Goal: Information Seeking & Learning: Learn about a topic

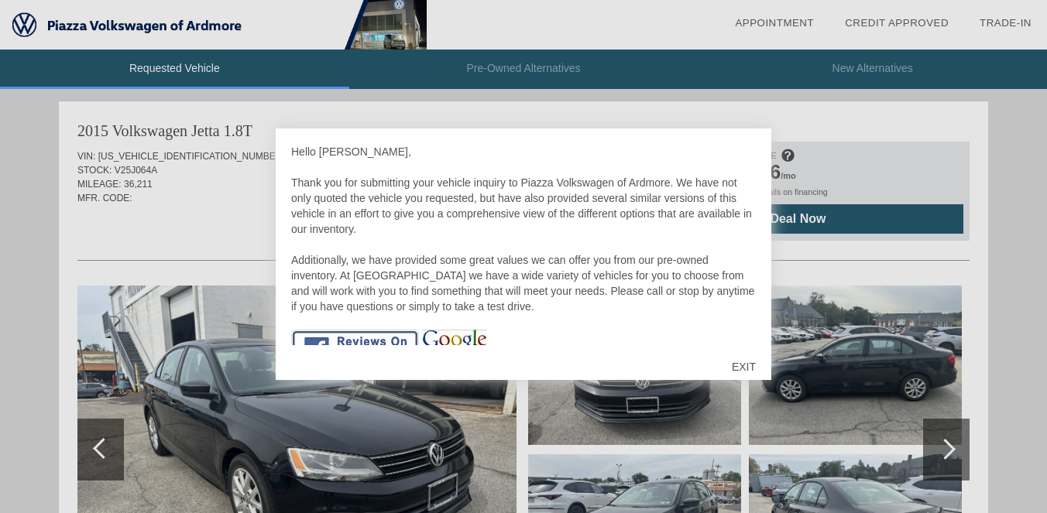
click at [744, 372] on div "EXIT" at bounding box center [743, 367] width 55 height 46
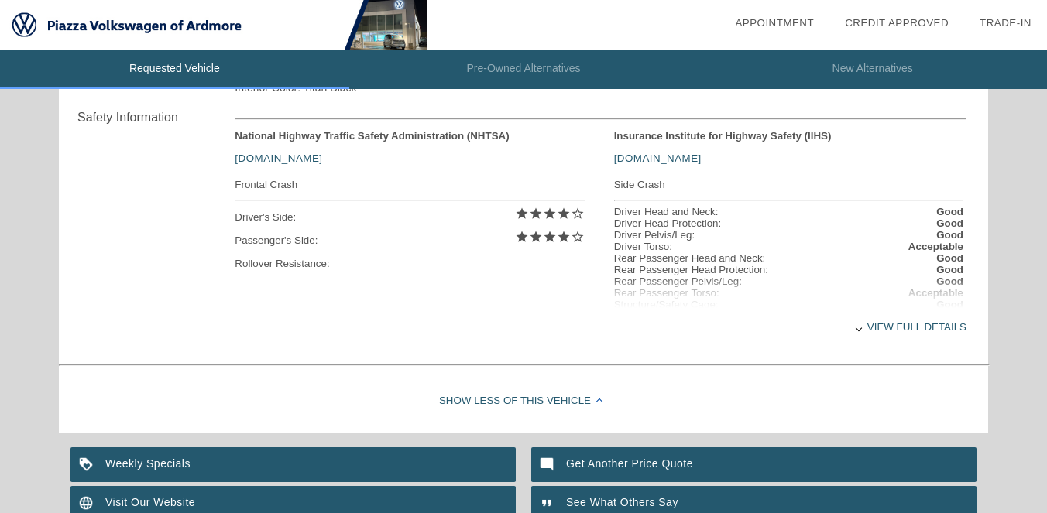
scroll to position [644, 0]
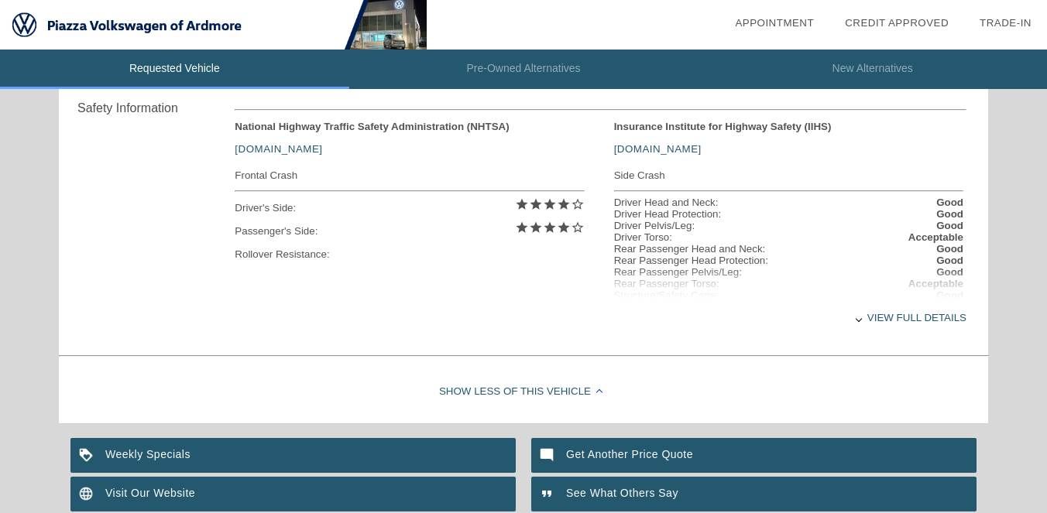
click at [902, 321] on div "View full details" at bounding box center [601, 318] width 732 height 38
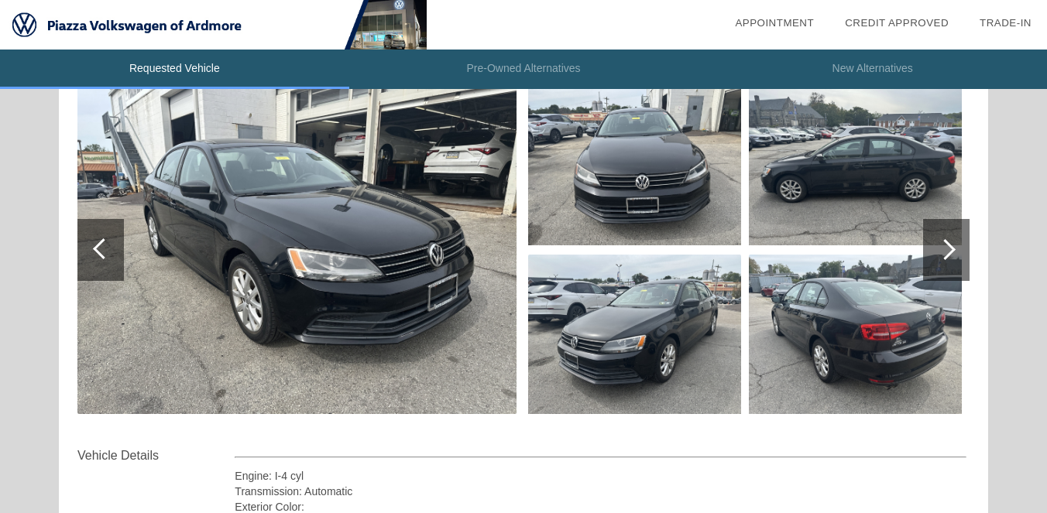
scroll to position [214, 0]
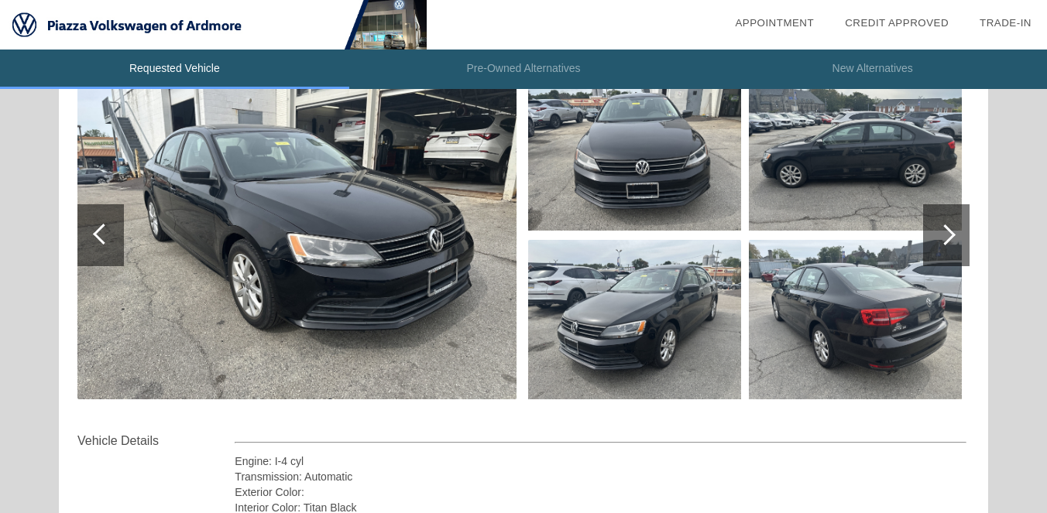
click at [911, 317] on img at bounding box center [855, 319] width 213 height 159
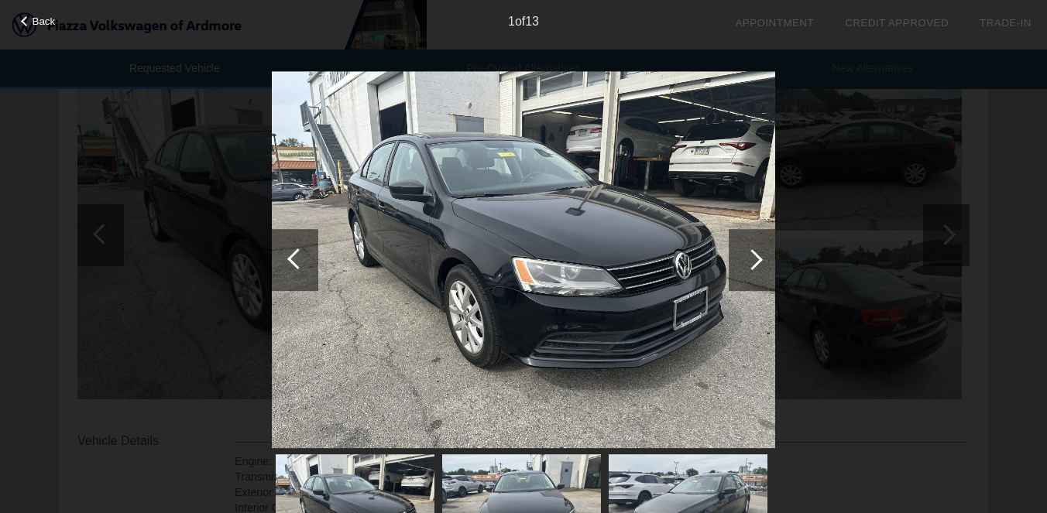
click at [750, 252] on div at bounding box center [752, 259] width 21 height 21
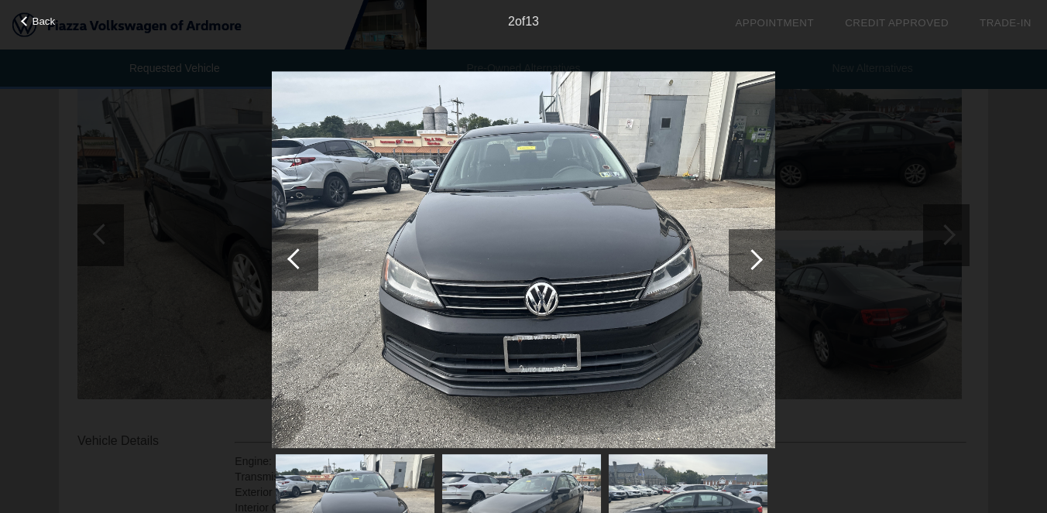
click at [750, 252] on div at bounding box center [752, 259] width 21 height 21
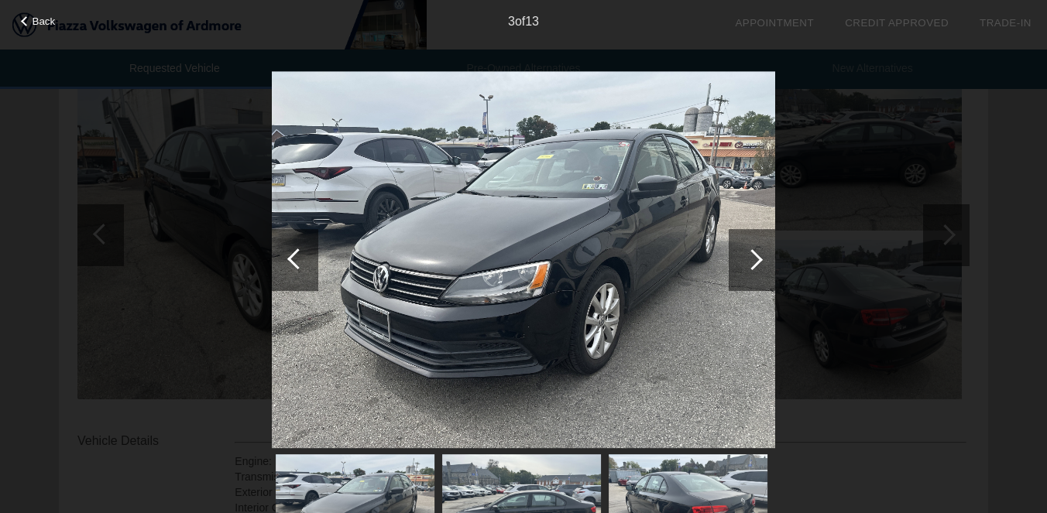
click at [750, 252] on div at bounding box center [752, 259] width 21 height 21
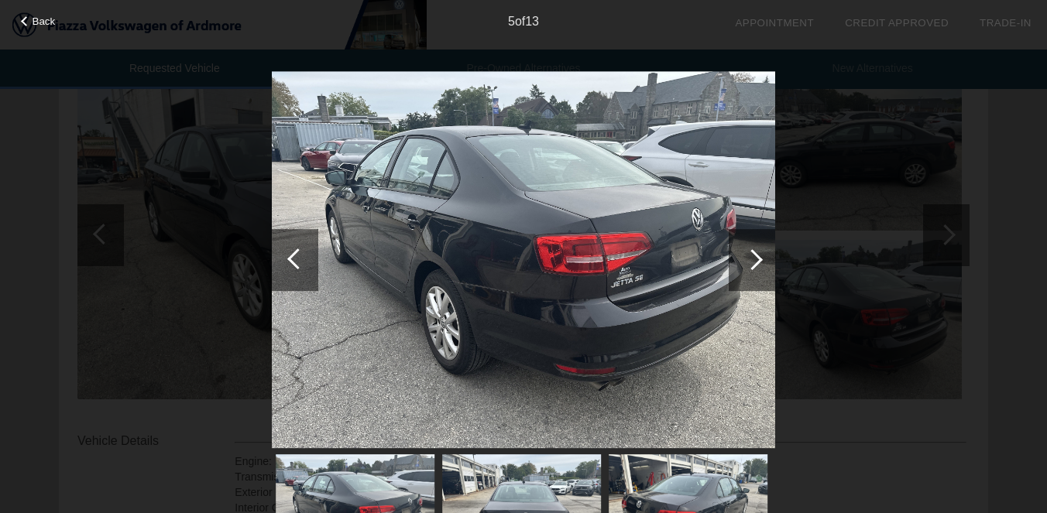
click at [750, 252] on div at bounding box center [752, 259] width 21 height 21
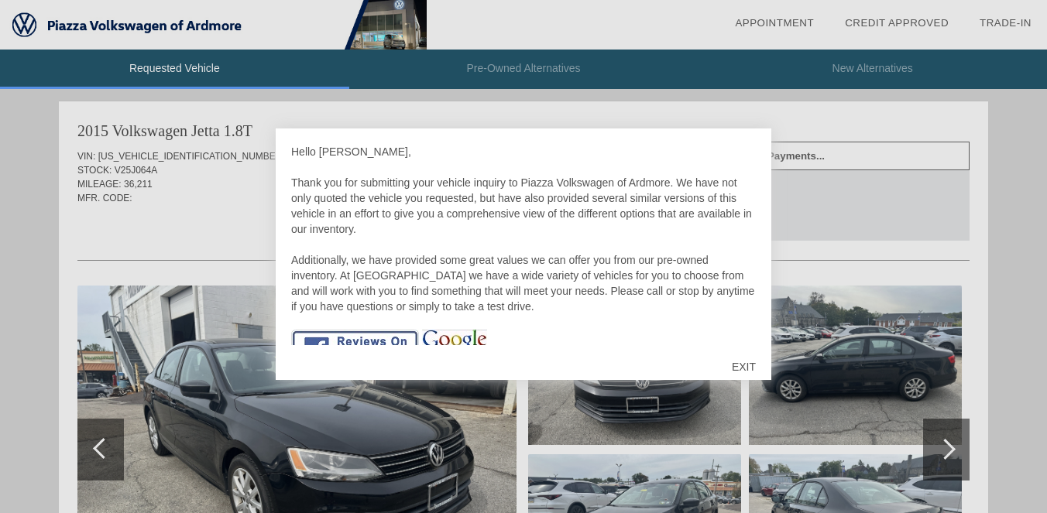
scroll to position [214, 0]
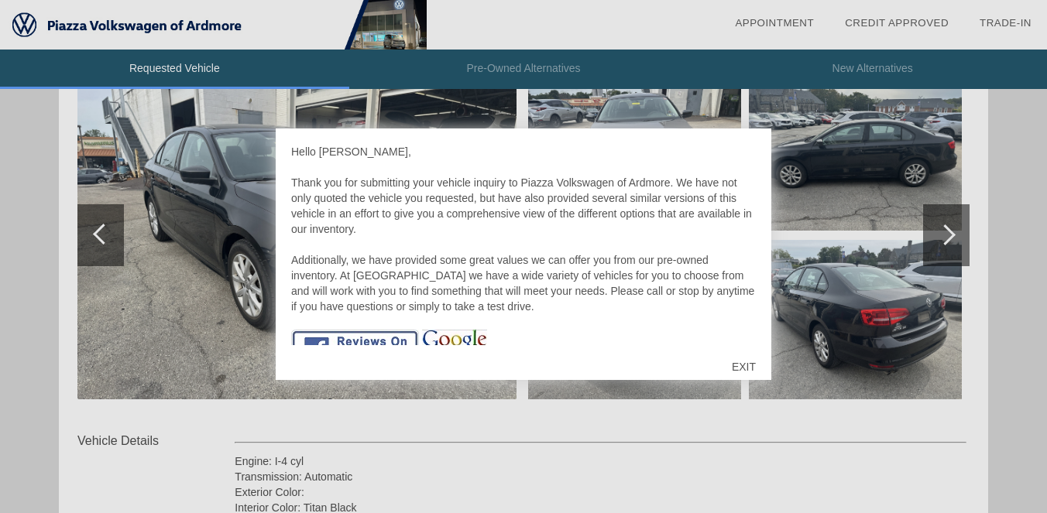
click at [944, 239] on div at bounding box center [523, 256] width 1047 height 513
click at [904, 313] on div at bounding box center [523, 256] width 1047 height 513
click at [747, 358] on div "EXIT" at bounding box center [743, 367] width 55 height 46
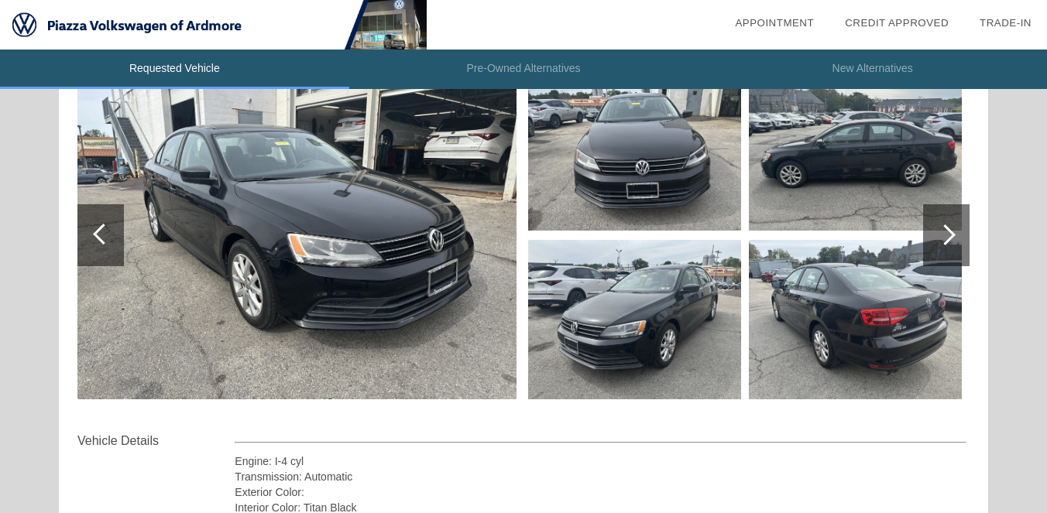
click at [864, 312] on img at bounding box center [855, 319] width 213 height 159
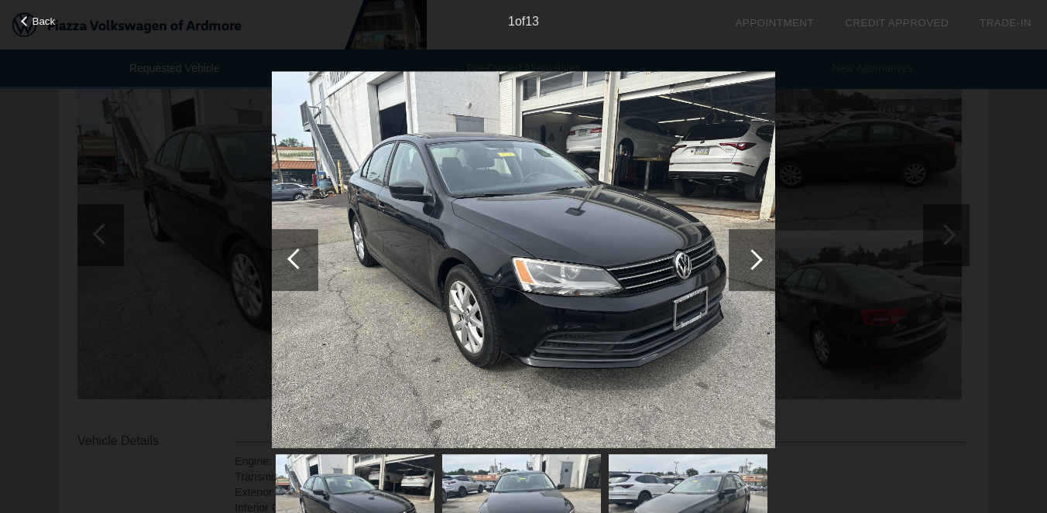
click at [752, 244] on div at bounding box center [752, 260] width 46 height 62
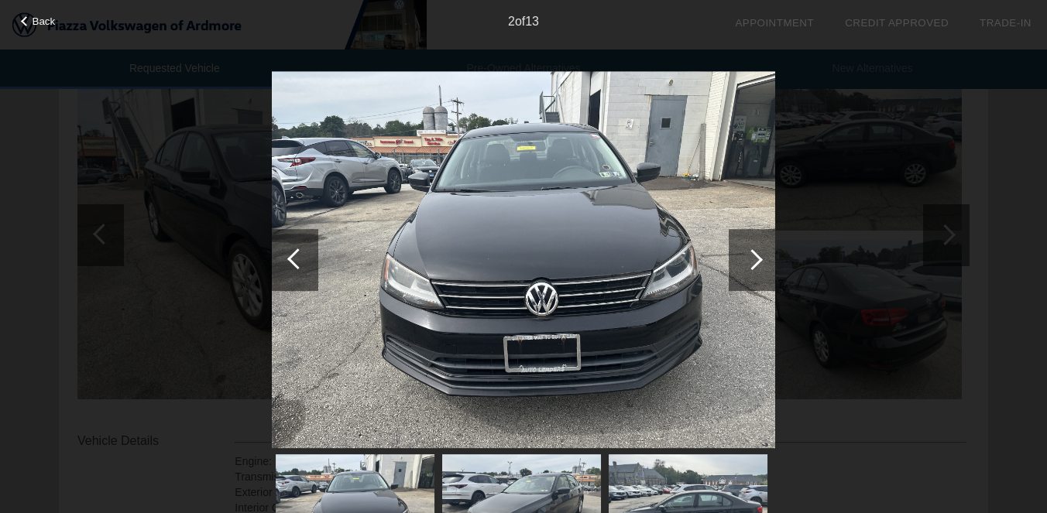
click at [751, 244] on div at bounding box center [752, 260] width 46 height 62
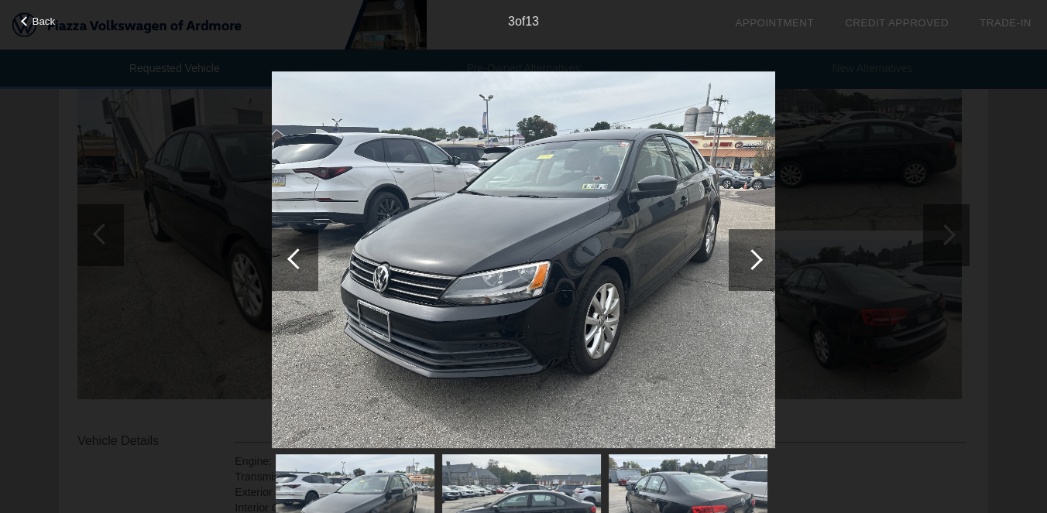
click at [751, 244] on div at bounding box center [752, 260] width 46 height 62
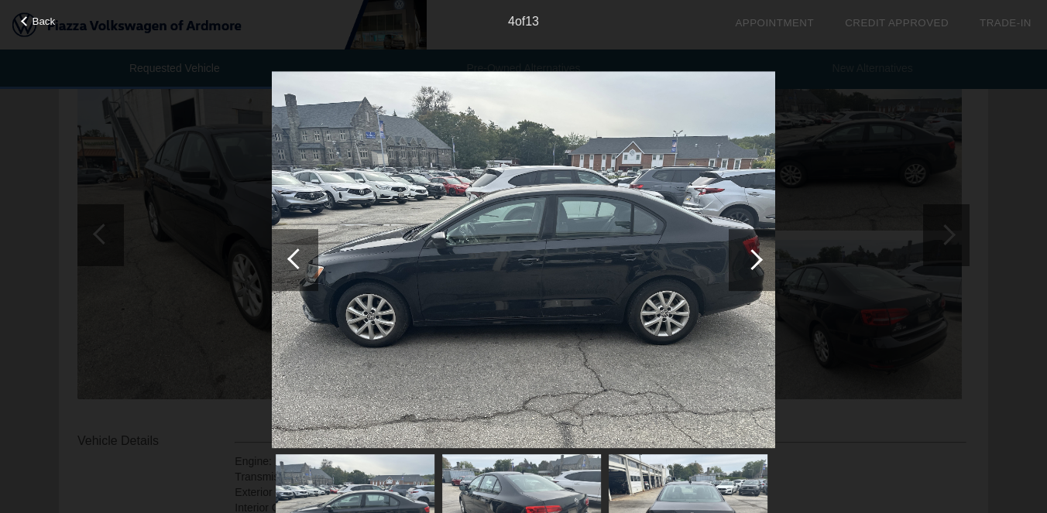
click at [751, 244] on div at bounding box center [752, 260] width 46 height 62
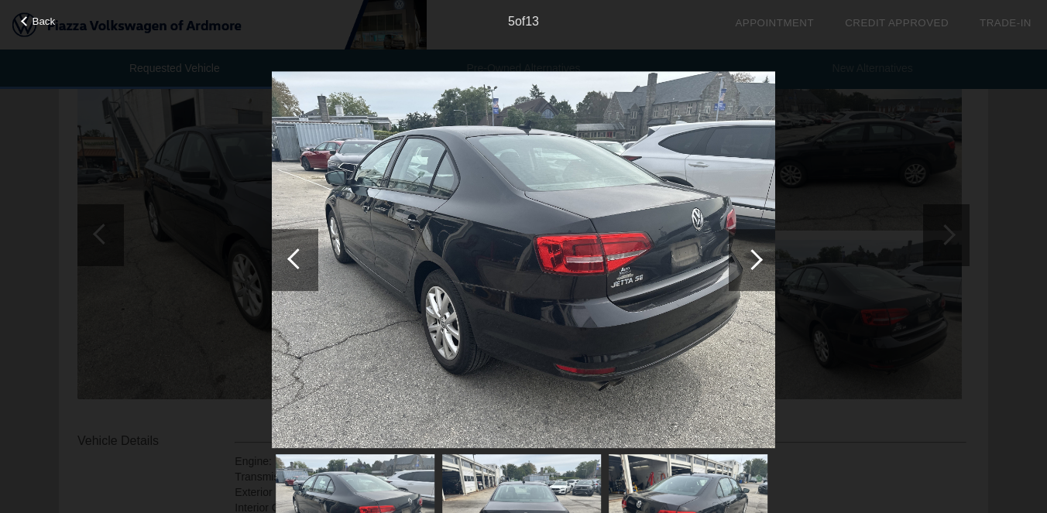
click at [751, 244] on div at bounding box center [752, 260] width 46 height 62
